Goal: Task Accomplishment & Management: Manage account settings

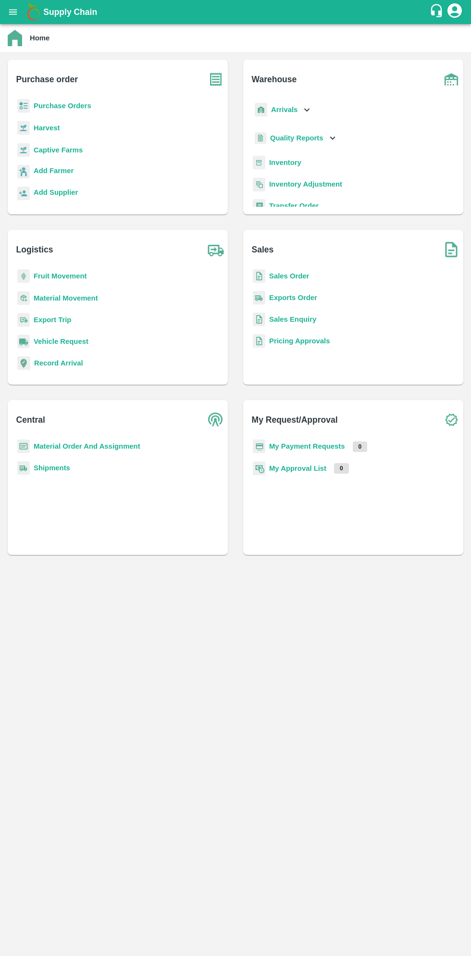
click at [65, 106] on b "Purchase Orders" at bounding box center [63, 106] width 58 height 8
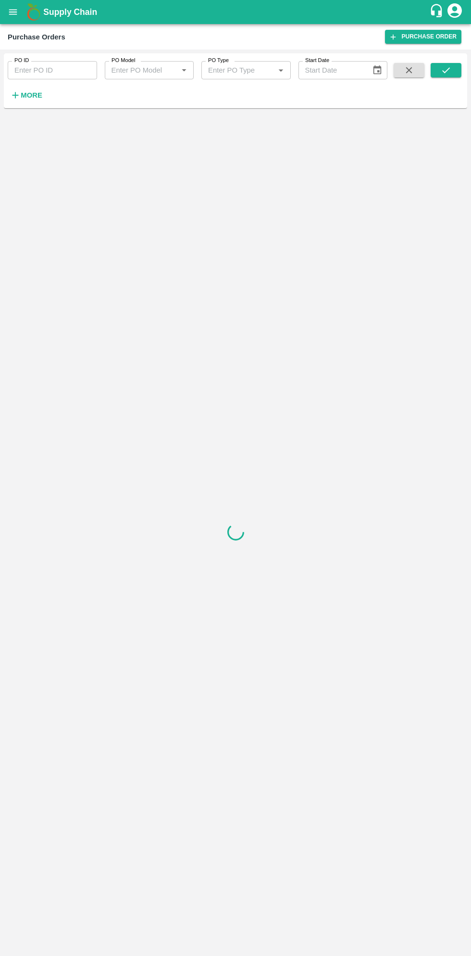
click at [33, 95] on strong "More" at bounding box center [32, 95] width 22 height 8
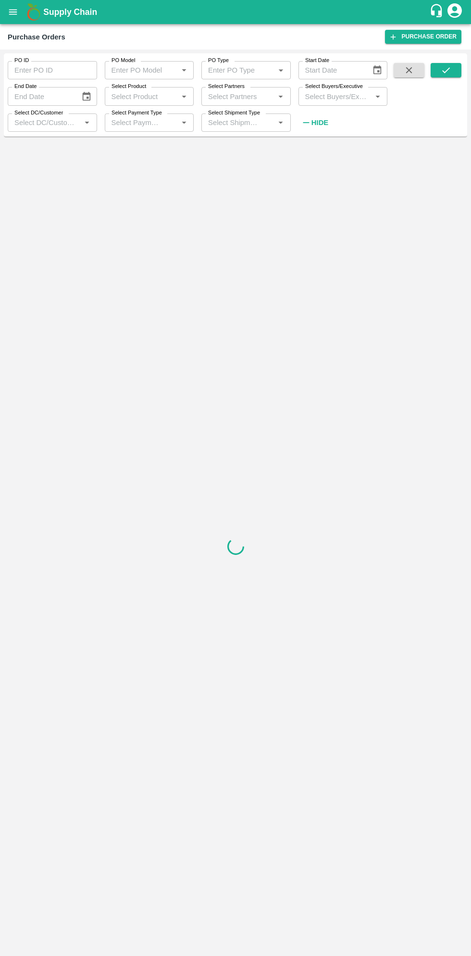
click at [342, 94] on input "Select Buyers/Executive" at bounding box center [336, 96] width 68 height 13
type input "saga"
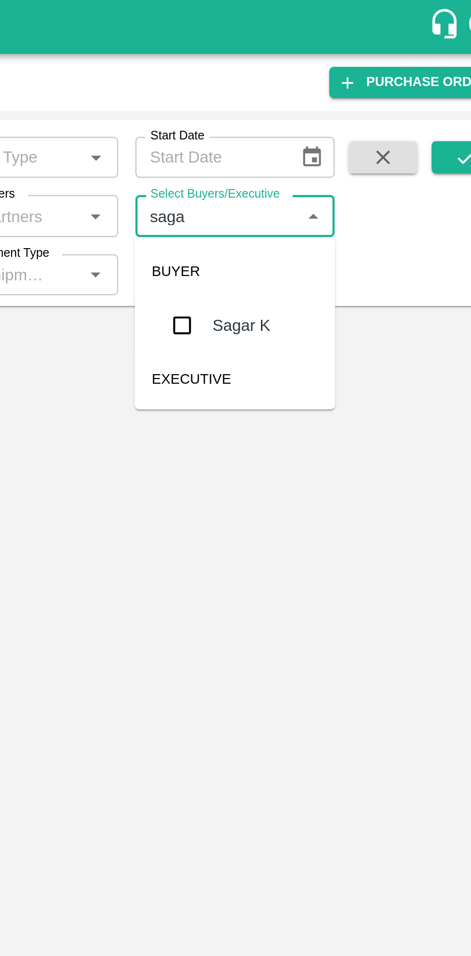
click at [319, 142] on input "checkbox" at bounding box center [319, 145] width 19 height 19
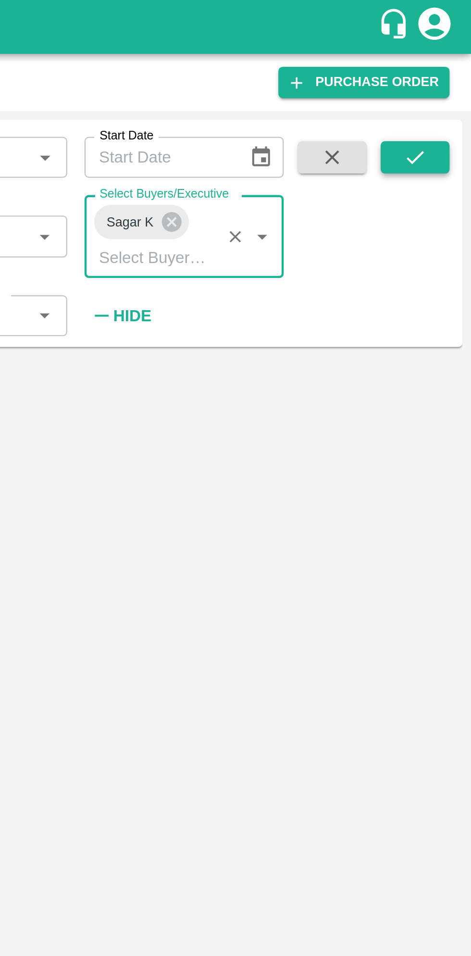
click at [454, 66] on button "submit" at bounding box center [446, 70] width 31 height 14
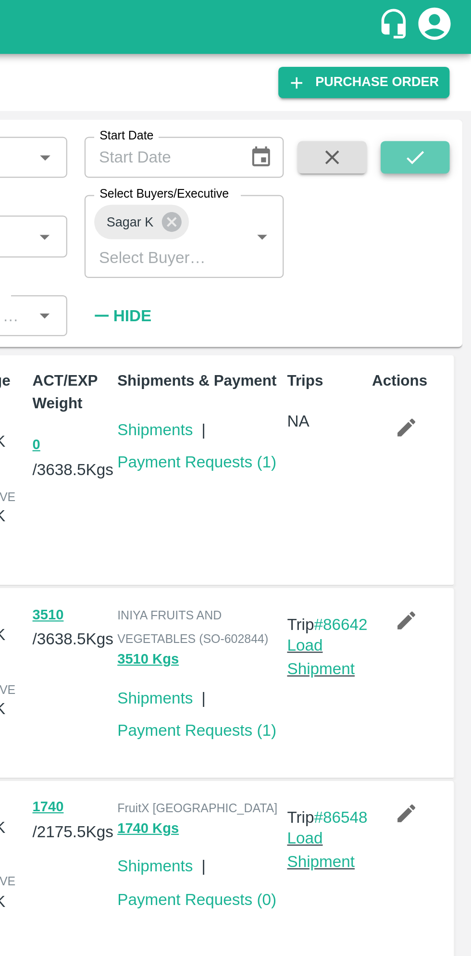
click at [449, 68] on icon "submit" at bounding box center [446, 70] width 11 height 11
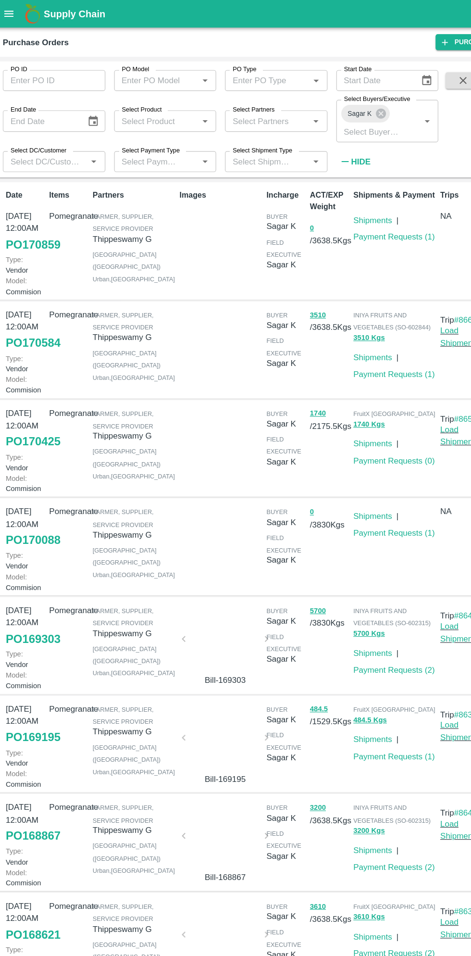
click at [60, 74] on input "PO ID" at bounding box center [52, 70] width 89 height 18
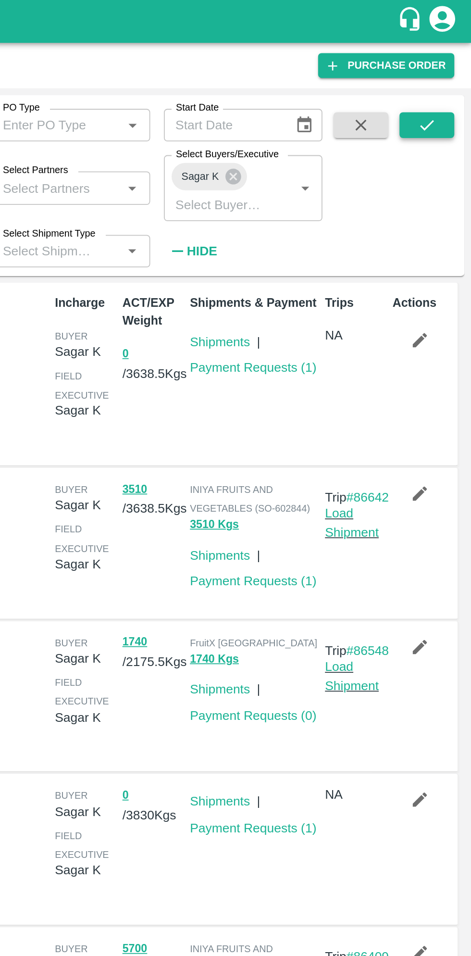
type input "168438"
click at [448, 68] on icon "submit" at bounding box center [446, 70] width 11 height 11
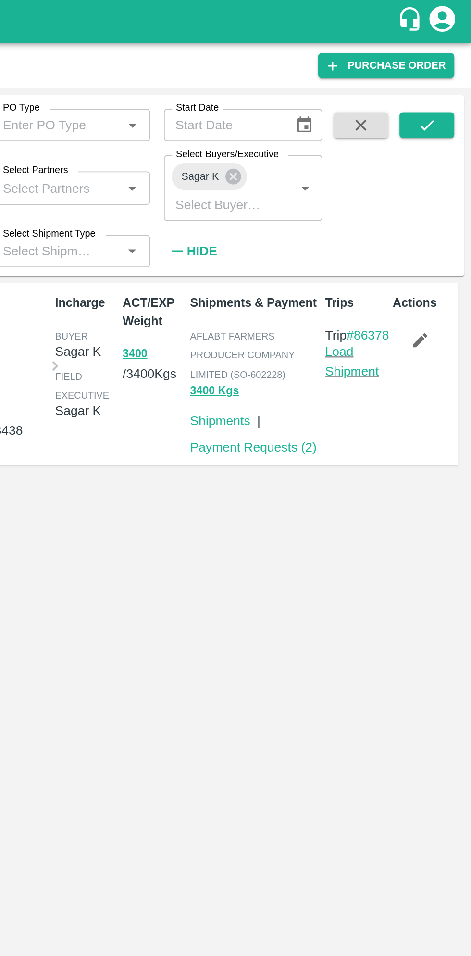
click at [441, 199] on button "button" at bounding box center [442, 191] width 31 height 16
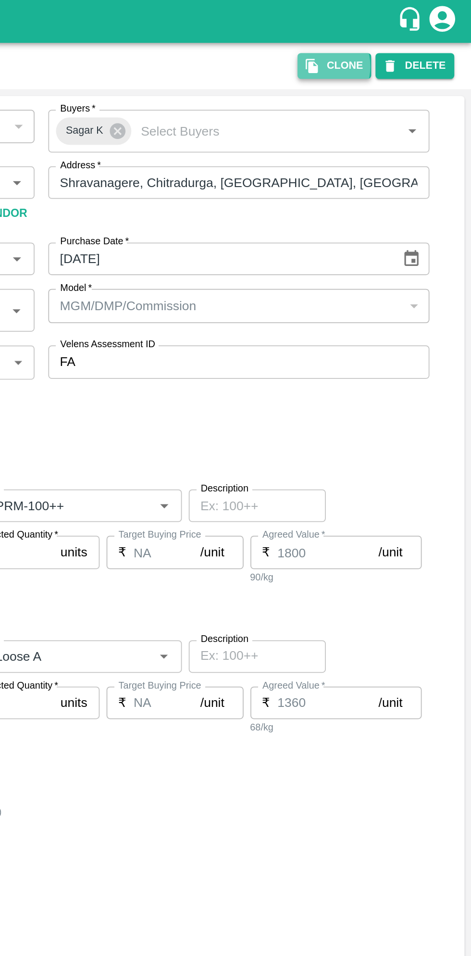
click at [386, 37] on icon "button" at bounding box center [382, 37] width 9 height 9
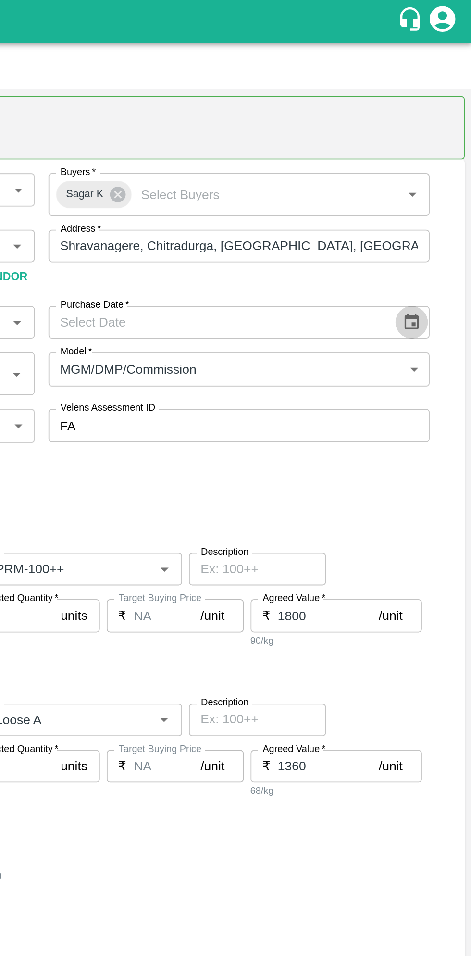
click at [438, 179] on icon "Choose date" at bounding box center [437, 181] width 11 height 11
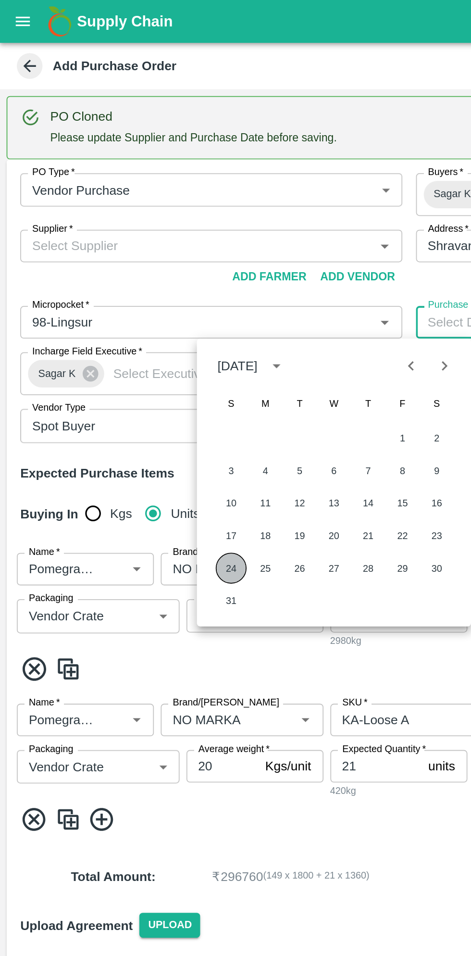
click at [127, 316] on button "24" at bounding box center [129, 318] width 17 height 17
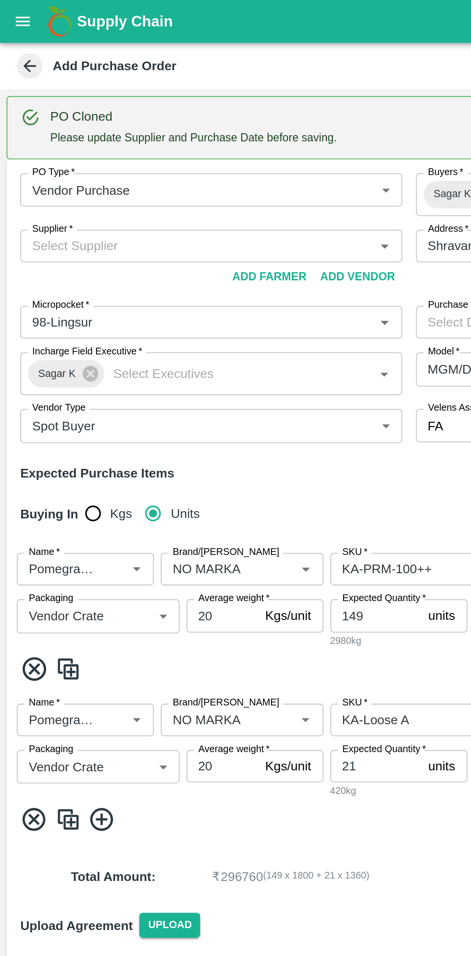
type input "[DATE]"
click at [134, 139] on input "Supplier   *" at bounding box center [110, 138] width 193 height 13
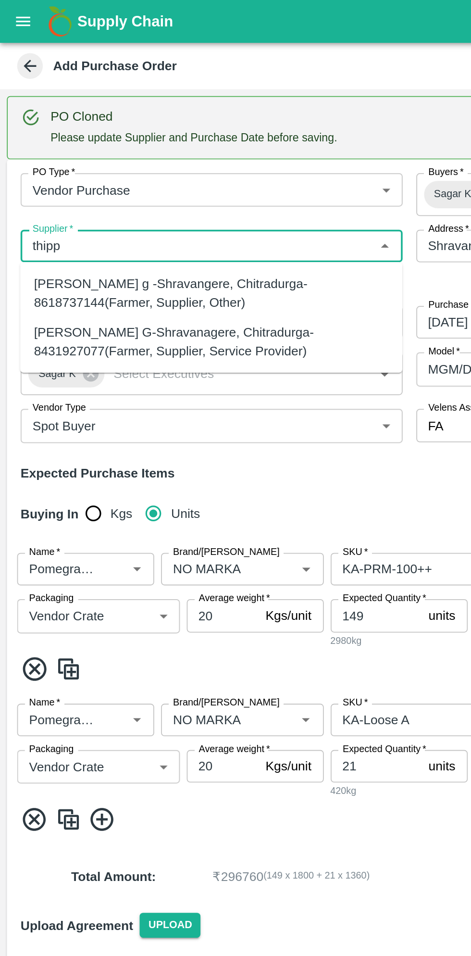
click at [160, 193] on div "[PERSON_NAME] G-Shravanagere, Chitradurga-8431927077(Farmer, Supplier, Service …" at bounding box center [118, 192] width 199 height 22
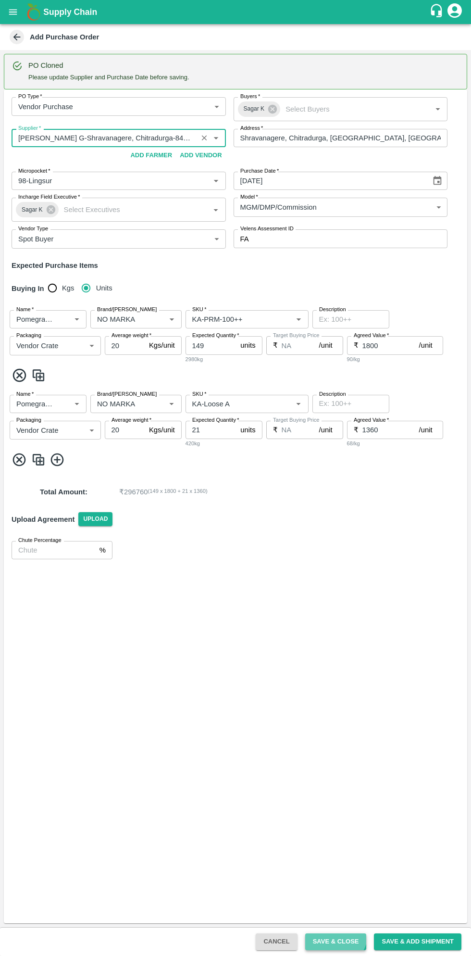
type input "[PERSON_NAME] G-Shravanagere, Chitradurga-8431927077(Farmer, Supplier, Service …"
click at [344, 942] on button "Save & Close" at bounding box center [336, 942] width 62 height 17
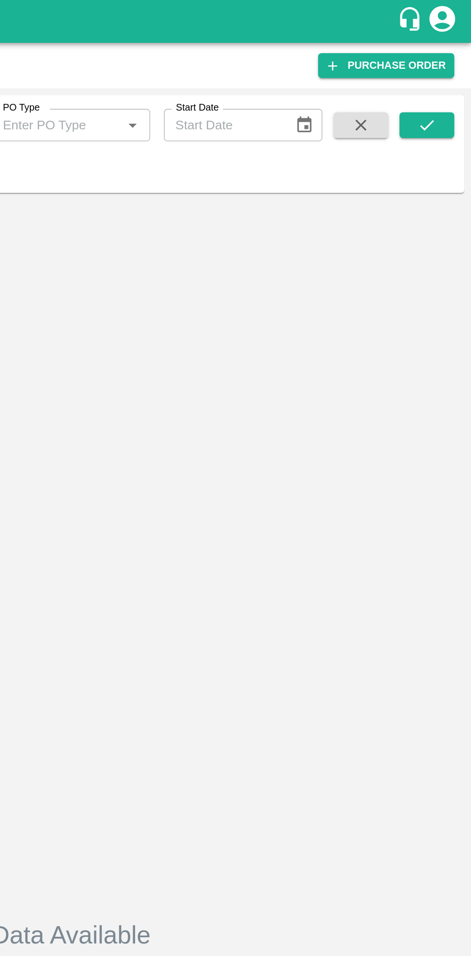
type input "168438"
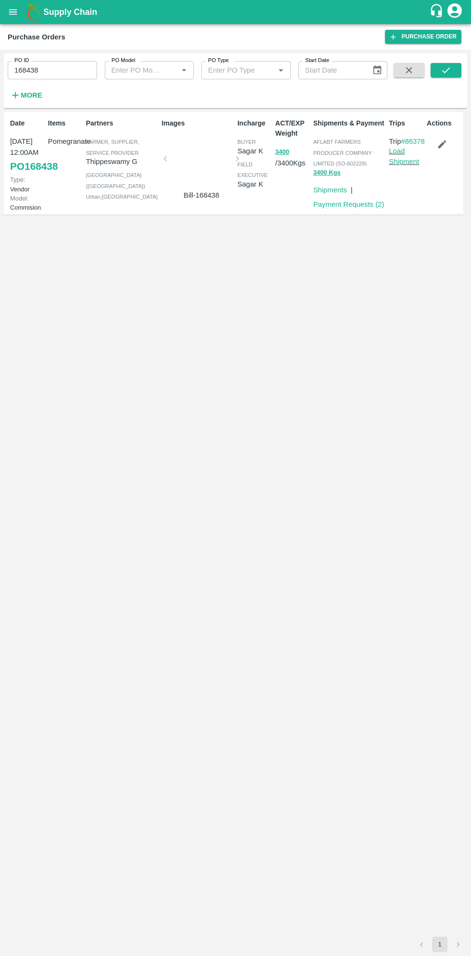
click at [20, 11] on button "open drawer" at bounding box center [13, 12] width 22 height 22
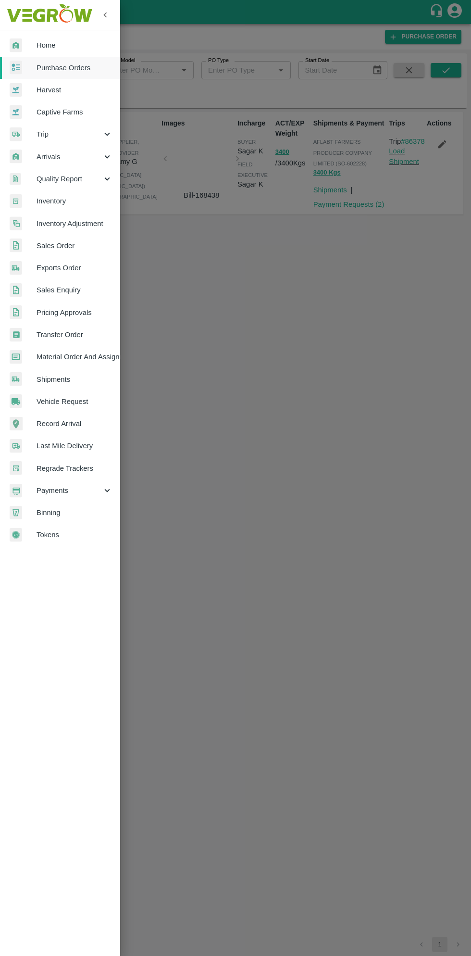
click at [66, 493] on span "Payments" at bounding box center [69, 490] width 65 height 11
click at [80, 69] on span "Purchase Orders" at bounding box center [75, 68] width 76 height 11
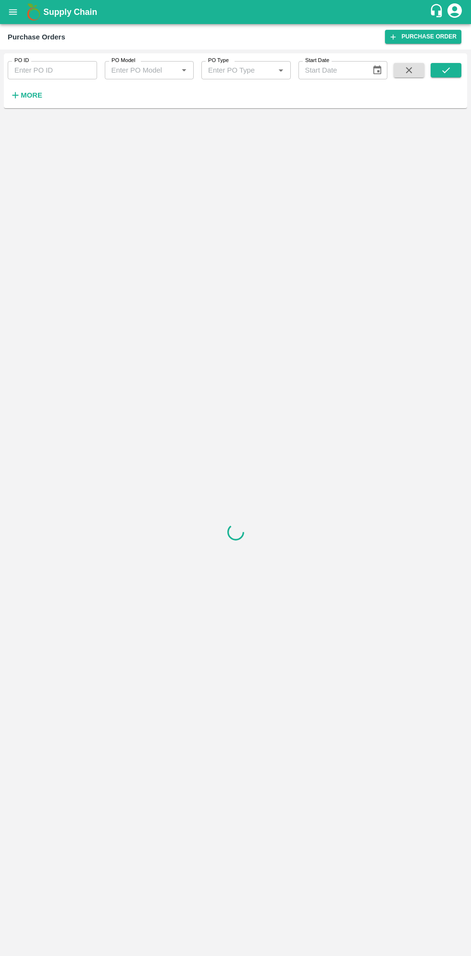
click at [37, 99] on strong "More" at bounding box center [32, 95] width 22 height 8
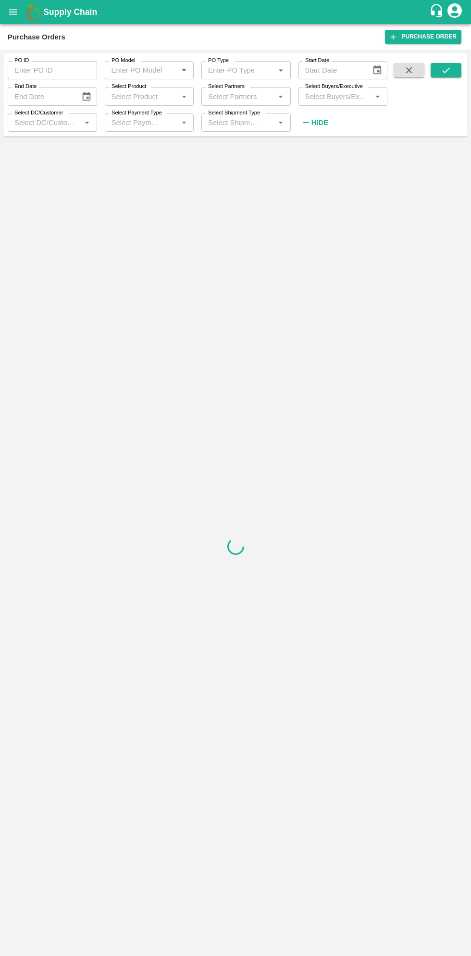
click at [332, 86] on label "Select Buyers/Executive" at bounding box center [334, 87] width 58 height 8
click at [332, 90] on input "Select Buyers/Executive" at bounding box center [336, 96] width 68 height 13
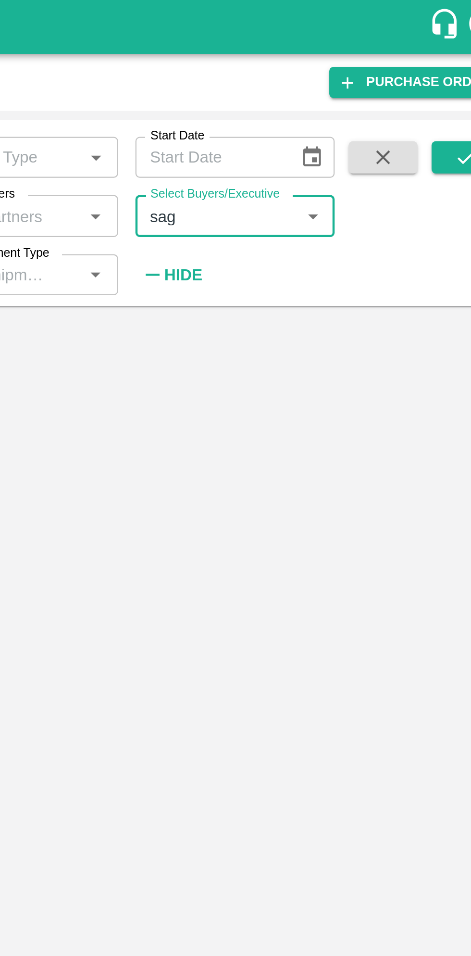
type input "saga"
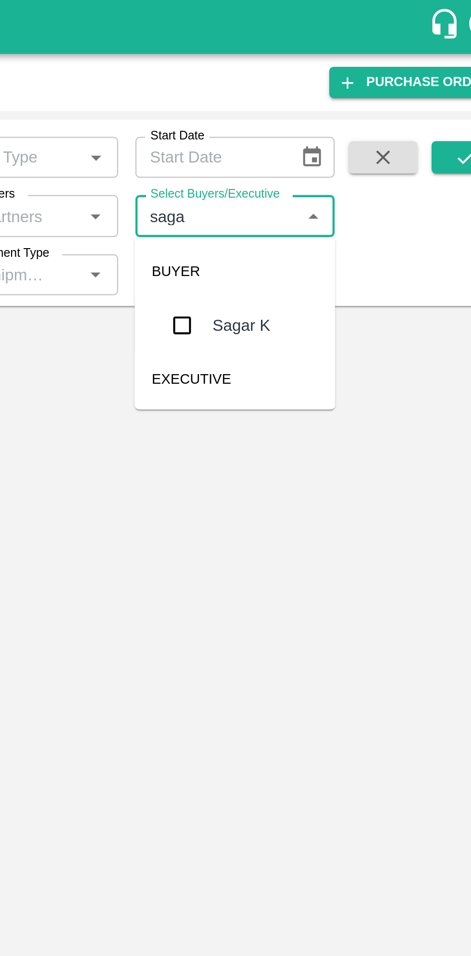
click at [322, 142] on input "checkbox" at bounding box center [319, 145] width 19 height 19
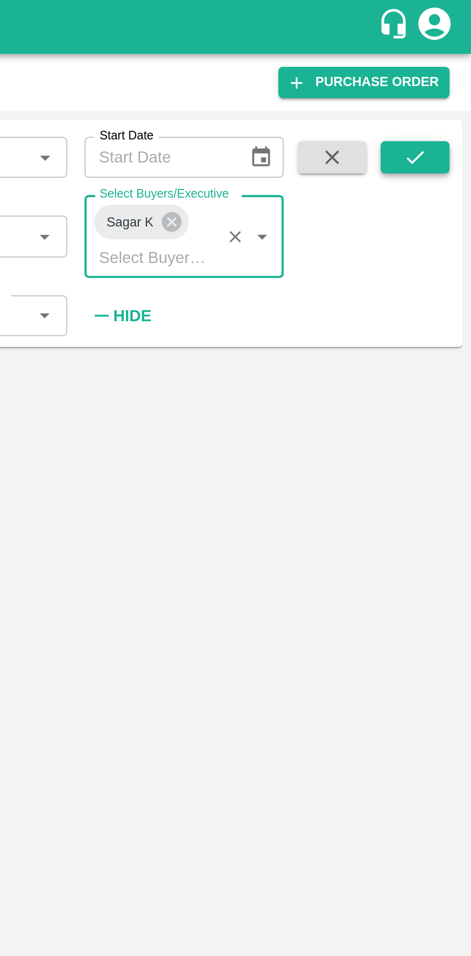
click at [453, 63] on button "submit" at bounding box center [446, 70] width 31 height 14
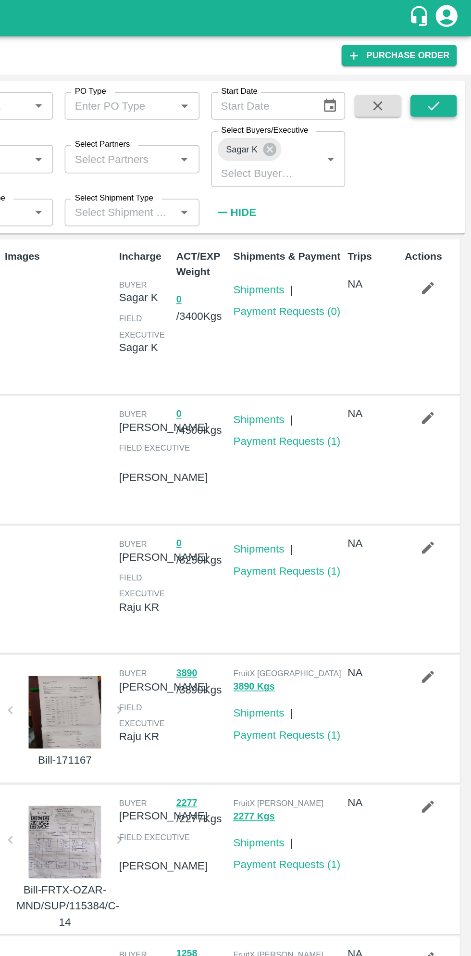
click at [448, 66] on icon "submit" at bounding box center [446, 70] width 11 height 11
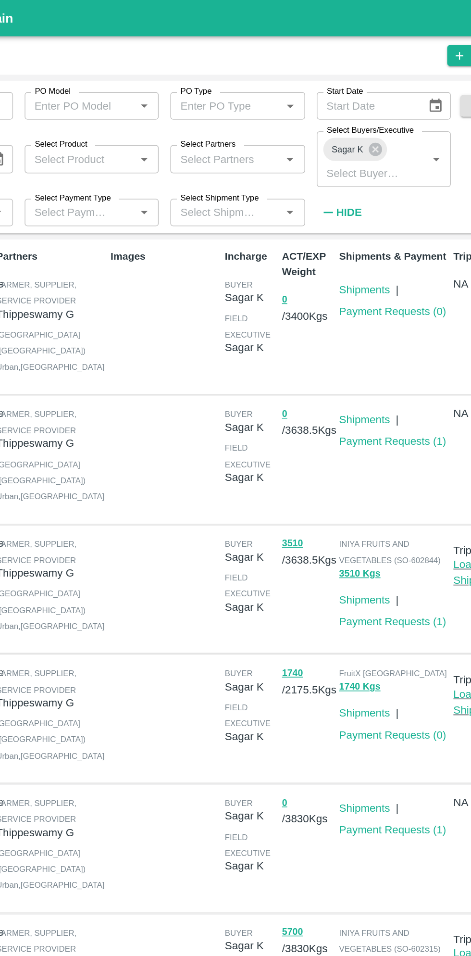
scroll to position [2, 0]
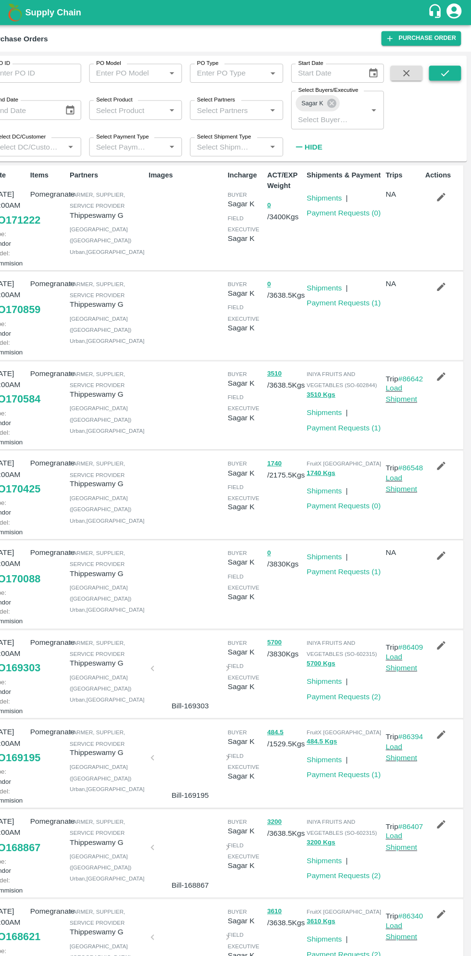
click at [446, 70] on icon "submit" at bounding box center [446, 70] width 11 height 11
